Goal: Information Seeking & Learning: Learn about a topic

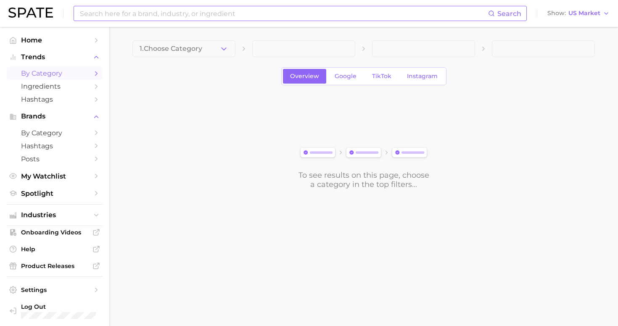
click at [145, 12] on input at bounding box center [283, 13] width 409 height 14
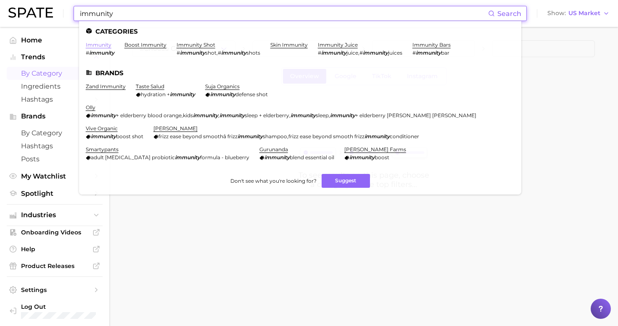
type input "immunity"
click at [92, 43] on link "immunity" at bounding box center [99, 45] width 26 height 6
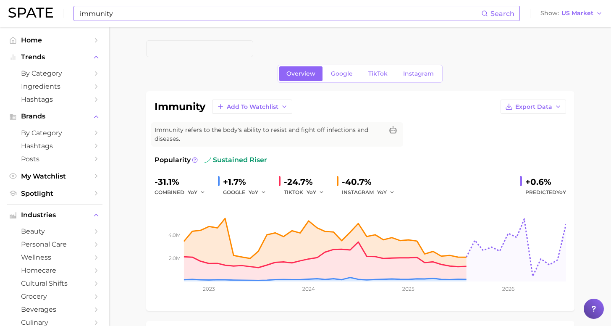
click at [121, 10] on input "immunity" at bounding box center [280, 13] width 403 height 14
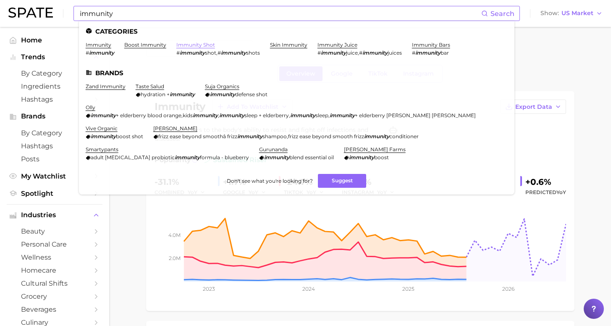
click at [177, 46] on link "immunity shot" at bounding box center [196, 45] width 39 height 6
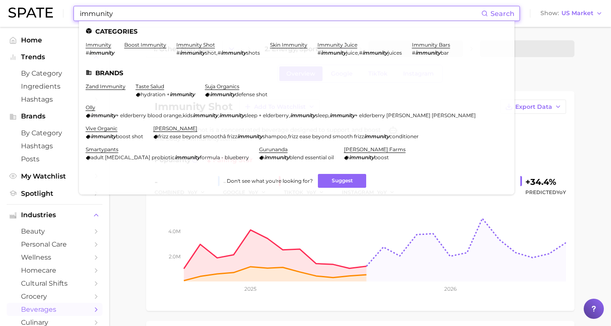
drag, startPoint x: 126, startPoint y: 11, endPoint x: 63, endPoint y: 11, distance: 63.0
click at [63, 11] on div "immunity Search Categories immunity # immunity boost immunity immunity shot # i…" at bounding box center [305, 13] width 595 height 27
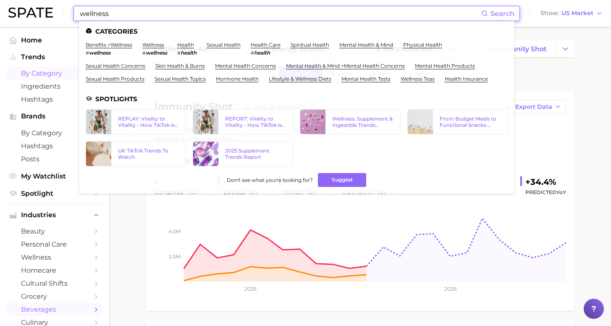
type input "wellness"
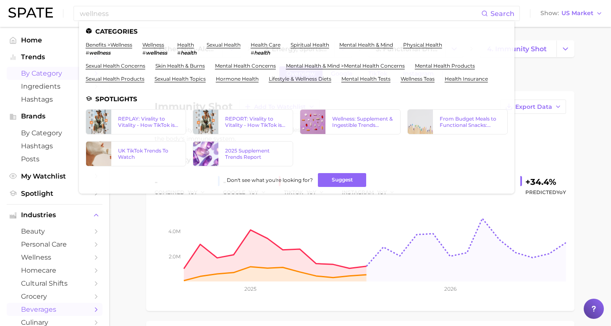
click at [38, 68] on link "by Category" at bounding box center [55, 73] width 96 height 13
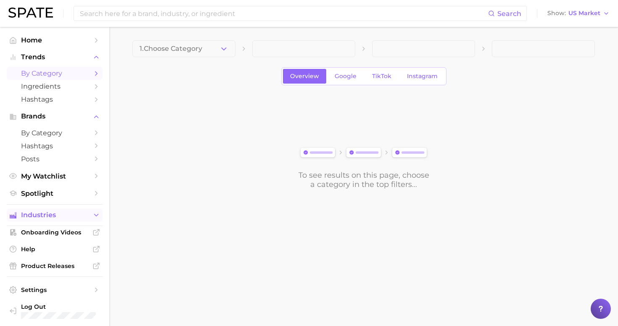
click at [54, 211] on span "Industries" at bounding box center [54, 215] width 67 height 8
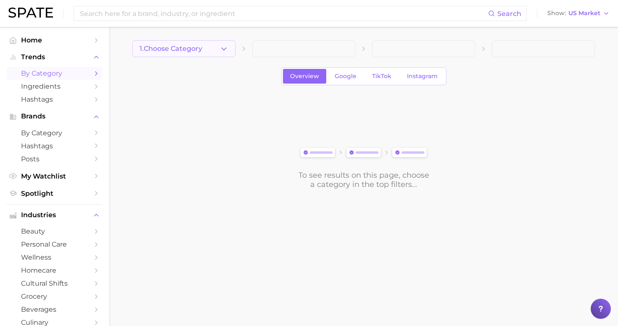
click at [202, 49] on button "1. Choose Category" at bounding box center [183, 48] width 103 height 17
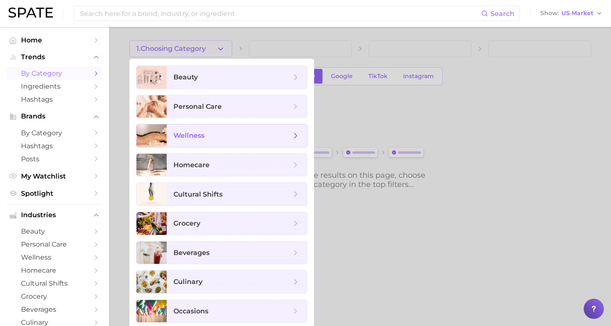
click at [203, 142] on span "wellness" at bounding box center [237, 135] width 140 height 23
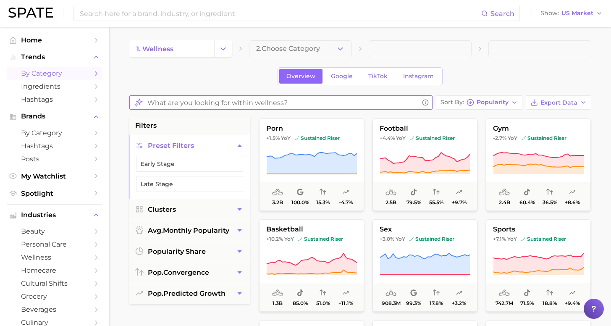
click at [256, 101] on input "What are you looking for within wellness?" at bounding box center [283, 103] width 271 height 16
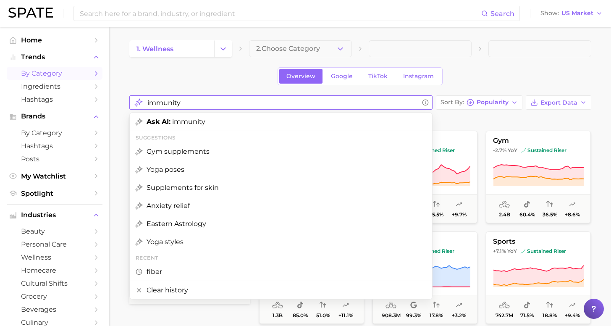
type input "immunity"
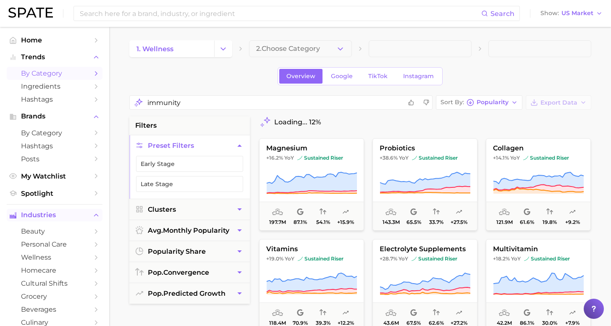
click at [42, 211] on span "Industries" at bounding box center [54, 215] width 67 height 8
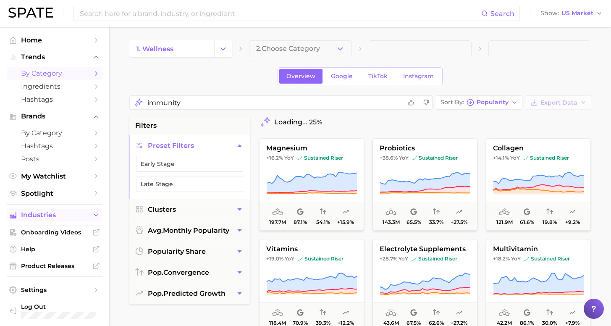
click at [45, 212] on span "Industries" at bounding box center [54, 215] width 67 height 8
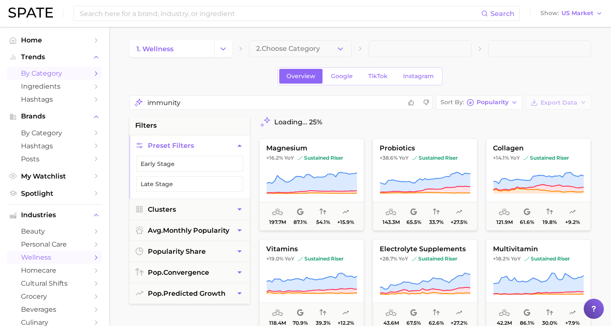
click at [46, 251] on link "wellness" at bounding box center [55, 257] width 96 height 13
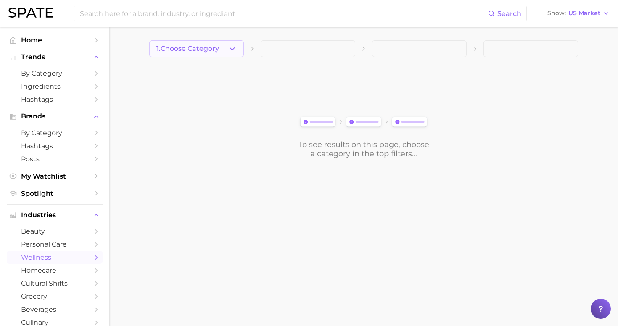
click at [208, 48] on span "1. Choose Category" at bounding box center [187, 49] width 63 height 8
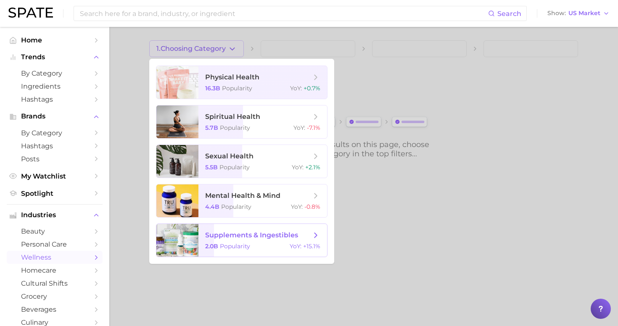
click at [240, 236] on span "supplements & ingestibles" at bounding box center [251, 235] width 93 height 8
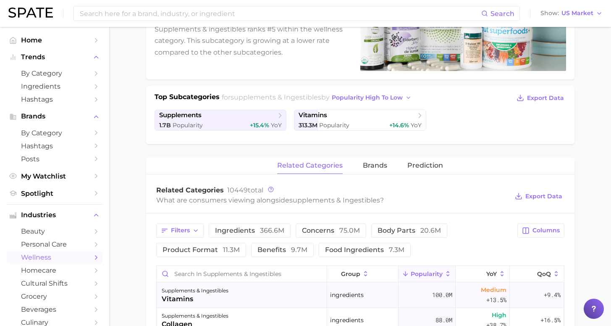
scroll to position [203, 0]
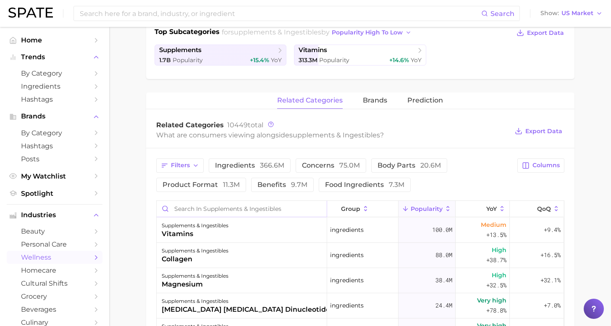
click at [239, 211] on input "Search in supplements & ingestibles" at bounding box center [242, 209] width 170 height 16
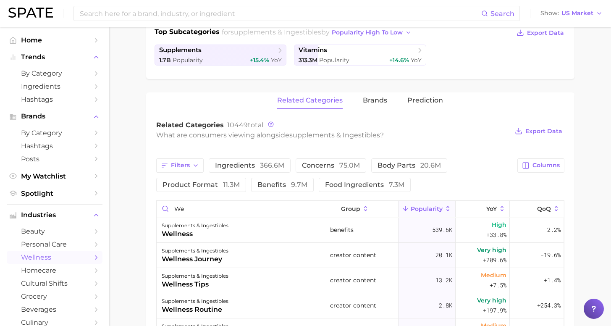
type input "w"
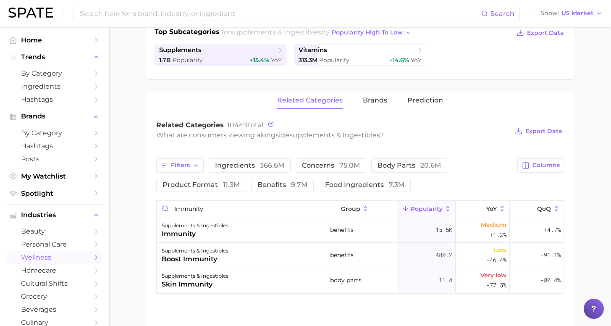
scroll to position [0, 0]
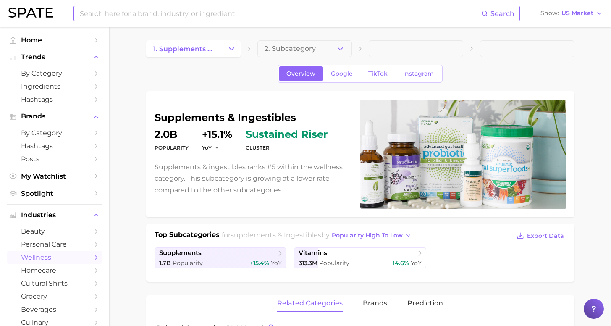
type input "immunity"
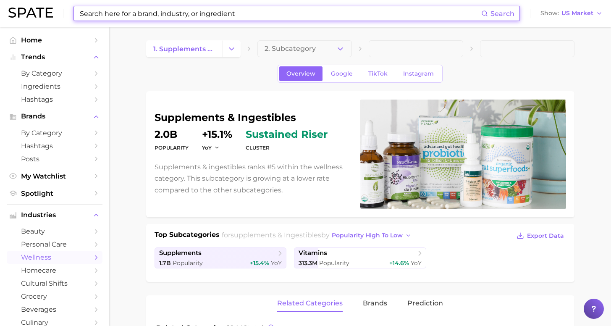
click at [195, 8] on input at bounding box center [280, 13] width 403 height 14
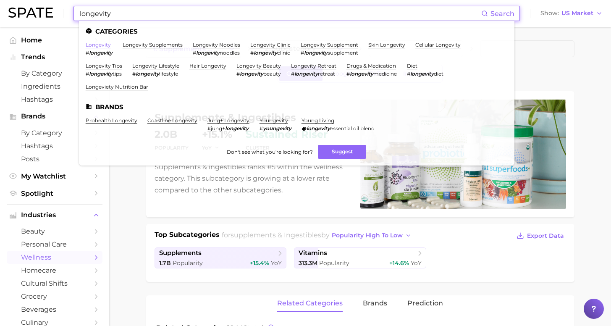
type input "longevity"
click at [100, 46] on link "longevity" at bounding box center [98, 45] width 25 height 6
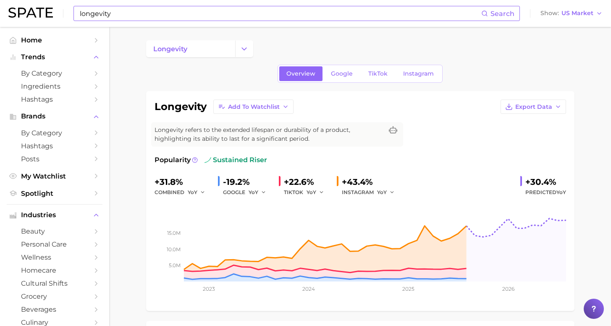
click at [159, 9] on input "longevity" at bounding box center [280, 13] width 403 height 14
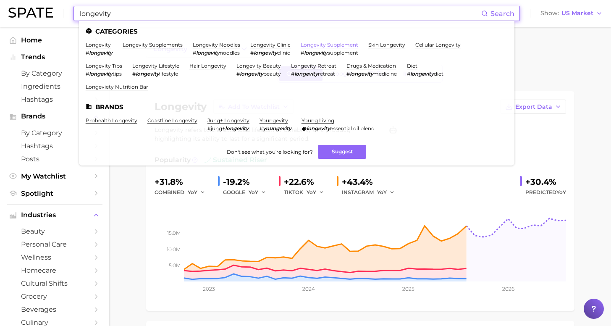
click at [322, 46] on link "longevity supplement" at bounding box center [330, 45] width 58 height 6
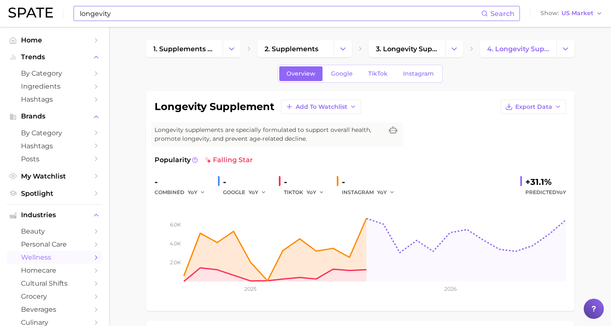
click at [144, 19] on input "longevity" at bounding box center [280, 13] width 403 height 14
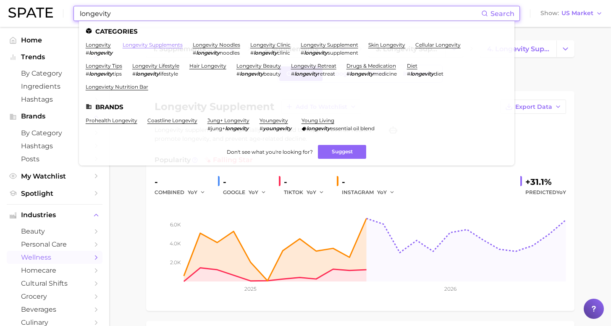
click at [146, 46] on link "longevity supplements" at bounding box center [153, 45] width 60 height 6
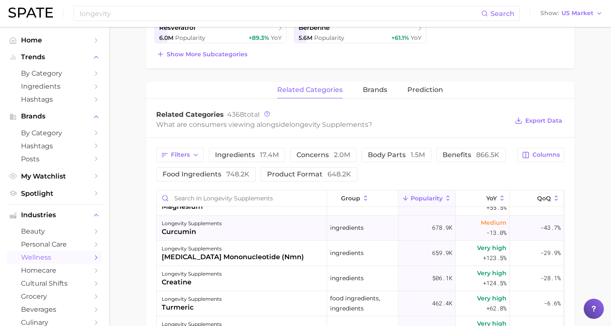
scroll to position [166, 0]
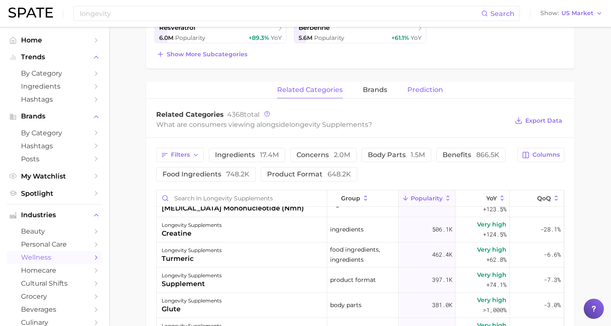
click at [425, 86] on button "Prediction" at bounding box center [426, 90] width 36 height 16
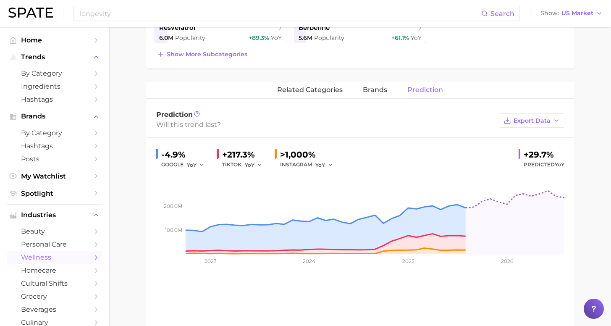
scroll to position [133, 0]
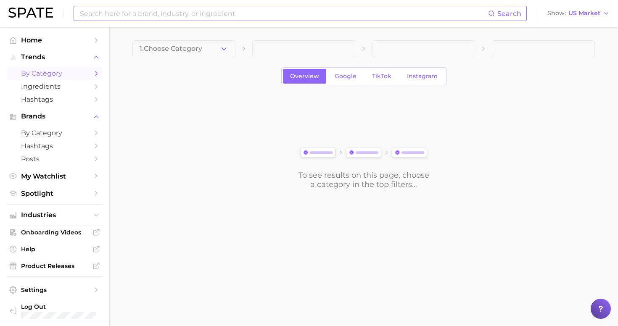
click at [111, 19] on input at bounding box center [283, 13] width 409 height 14
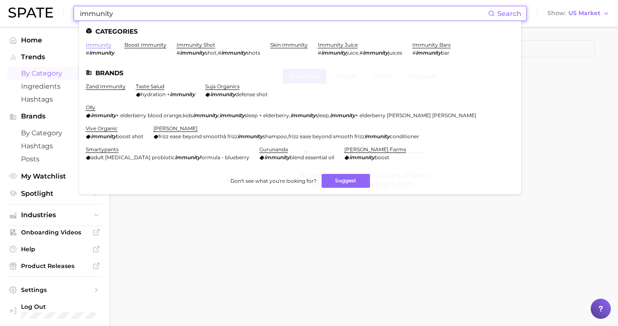
type input "immunity"
click at [100, 43] on link "immunity" at bounding box center [99, 45] width 26 height 6
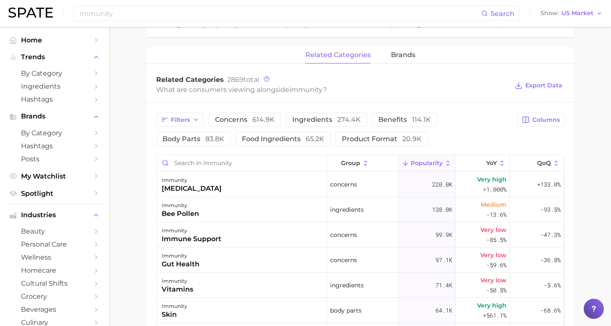
scroll to position [480, 0]
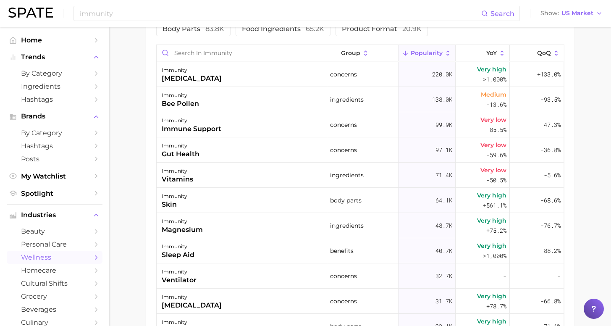
click at [62, 251] on link "wellness" at bounding box center [55, 257] width 96 height 13
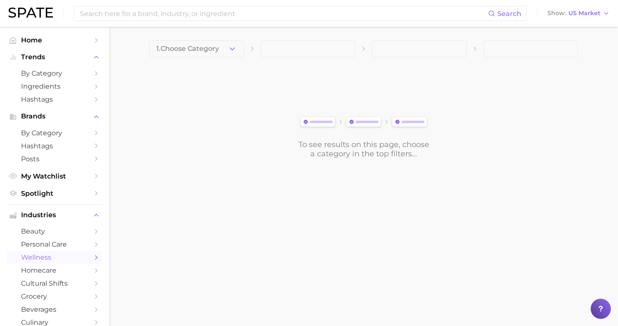
click at [190, 53] on button "1. Choose Category" at bounding box center [196, 48] width 95 height 17
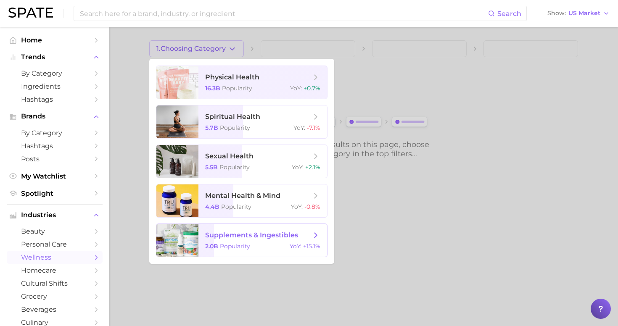
click at [222, 240] on span "supplements & ingestibles 2.0b Popularity YoY : +15.1%" at bounding box center [262, 240] width 129 height 33
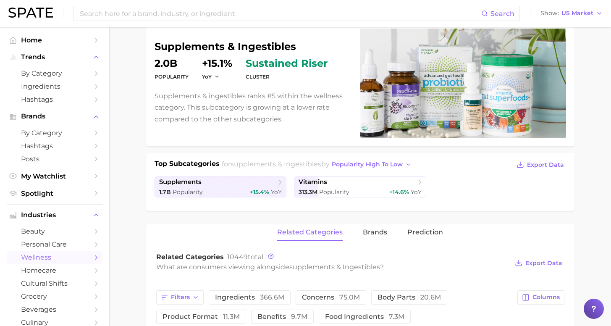
scroll to position [213, 0]
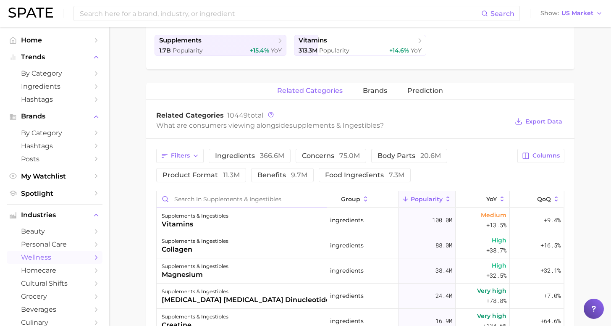
click at [237, 201] on input "Search in supplements & ingestibles" at bounding box center [242, 199] width 170 height 16
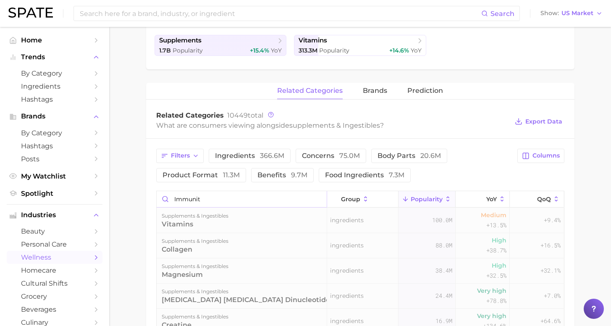
type input "immunity"
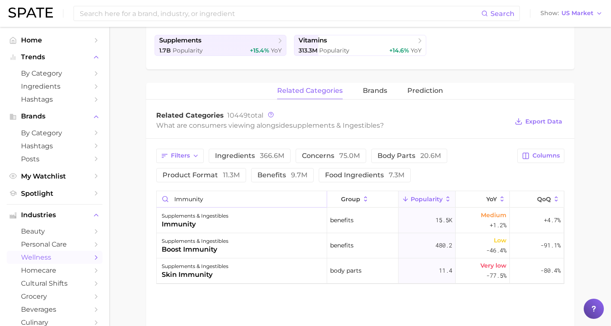
click at [316, 199] on input "immunity" at bounding box center [242, 199] width 170 height 16
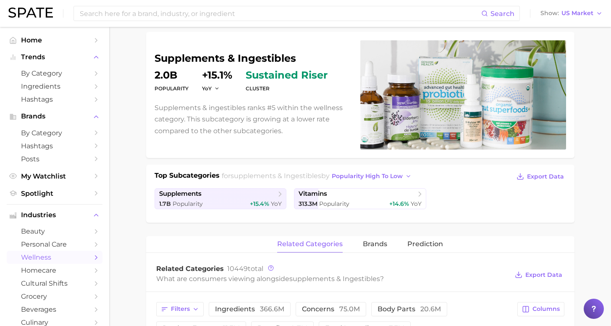
scroll to position [111, 0]
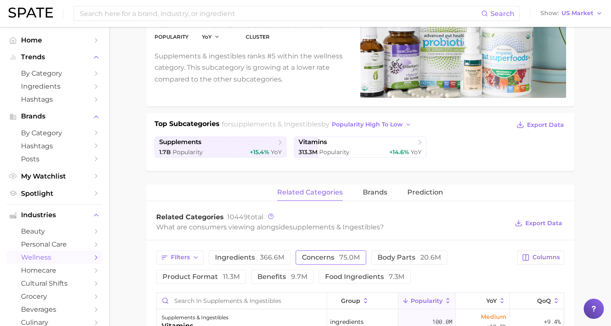
click at [340, 257] on span "75.0m" at bounding box center [350, 257] width 21 height 8
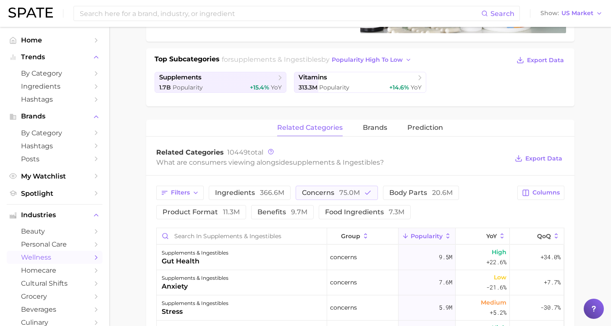
scroll to position [203, 0]
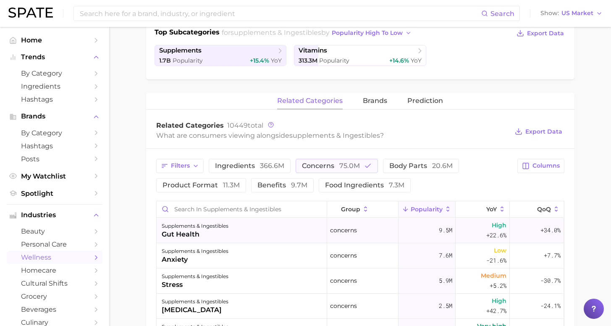
click at [245, 229] on div "supplements & ingestibles gut health" at bounding box center [242, 230] width 171 height 25
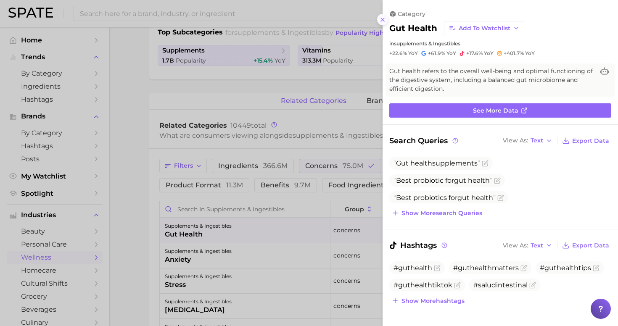
click at [384, 18] on line at bounding box center [382, 19] width 3 height 3
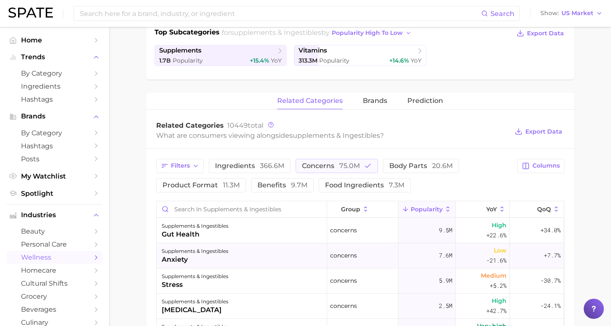
scroll to position [2, 0]
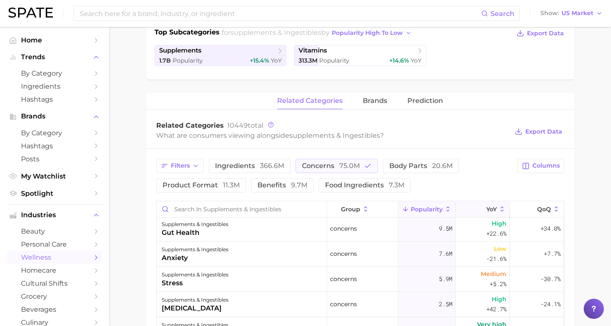
click at [499, 208] on icon at bounding box center [503, 209] width 8 height 8
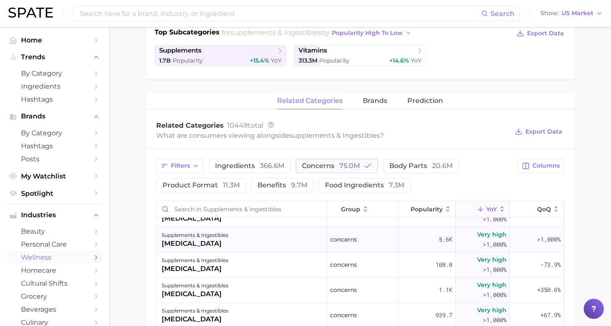
scroll to position [187, 0]
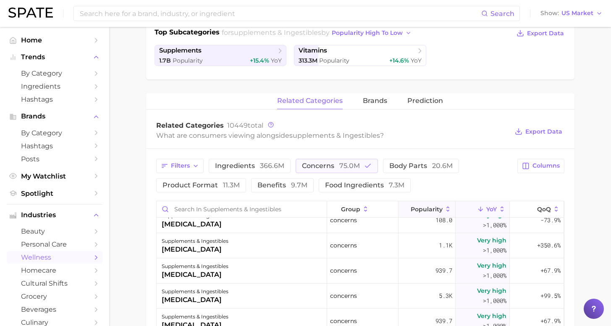
click at [445, 211] on icon at bounding box center [449, 209] width 8 height 8
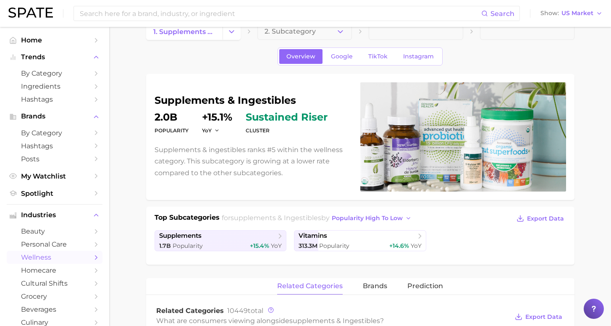
scroll to position [190, 0]
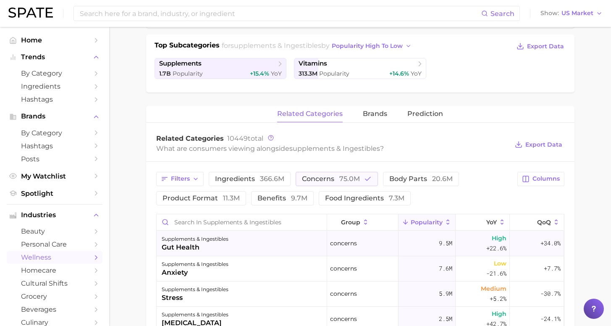
click at [292, 252] on div "supplements & ingestibles gut health" at bounding box center [242, 243] width 171 height 25
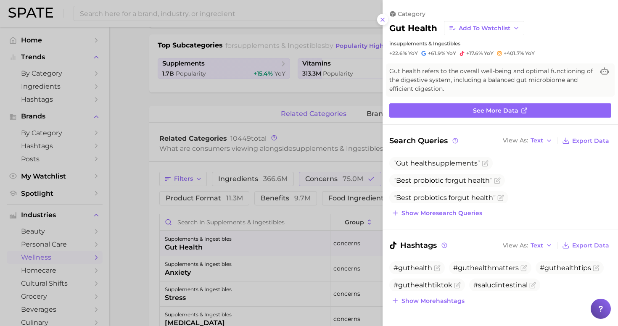
click at [187, 16] on div at bounding box center [309, 163] width 618 height 326
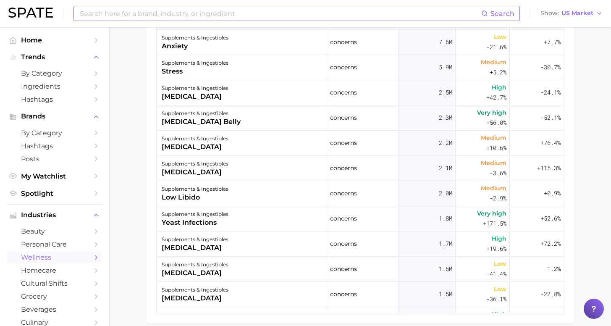
scroll to position [455, 0]
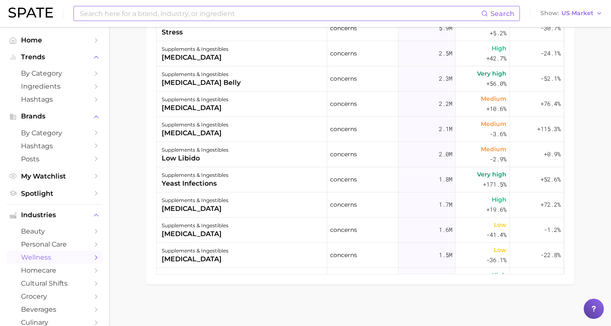
click at [174, 11] on input at bounding box center [280, 13] width 403 height 14
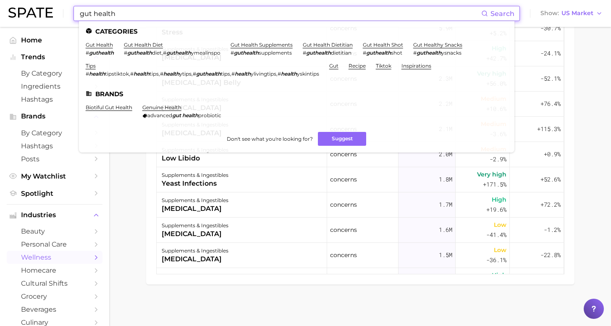
type input "gut health"
click at [102, 46] on link "gut health" at bounding box center [99, 45] width 27 height 6
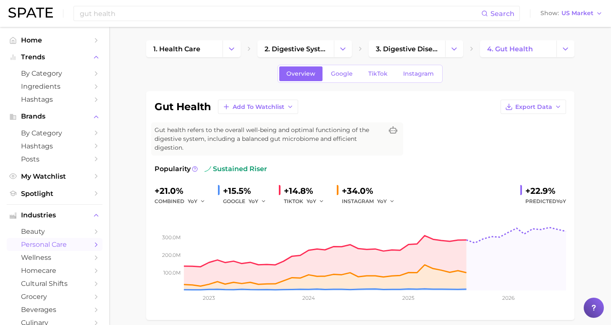
click at [66, 2] on div "gut health Search Show US Market" at bounding box center [305, 13] width 595 height 27
